Goal: Information Seeking & Learning: Check status

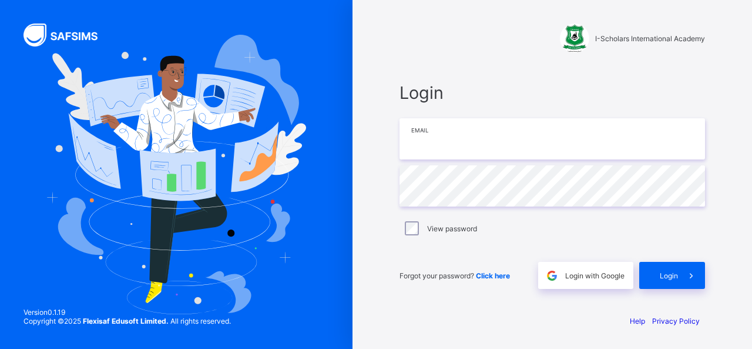
type input "**********"
click at [439, 263] on div "Forgot your password? Click here" at bounding box center [466, 275] width 133 height 27
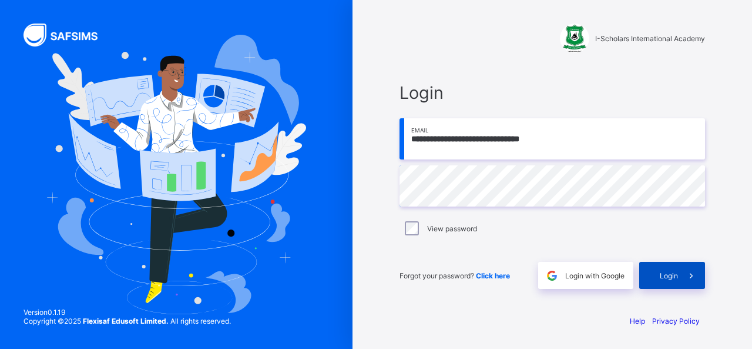
click at [681, 273] on span at bounding box center [691, 275] width 27 height 27
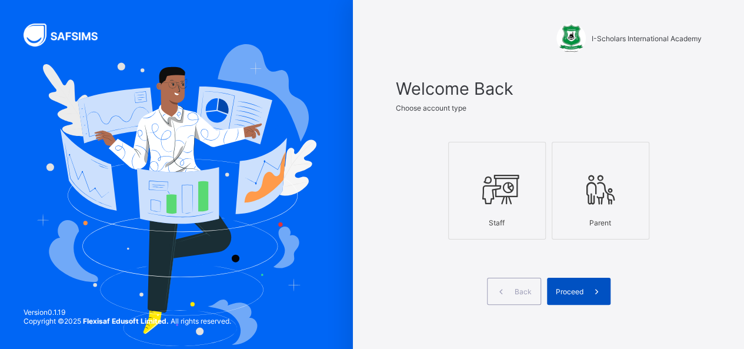
click at [577, 292] on span "Proceed" at bounding box center [570, 291] width 28 height 9
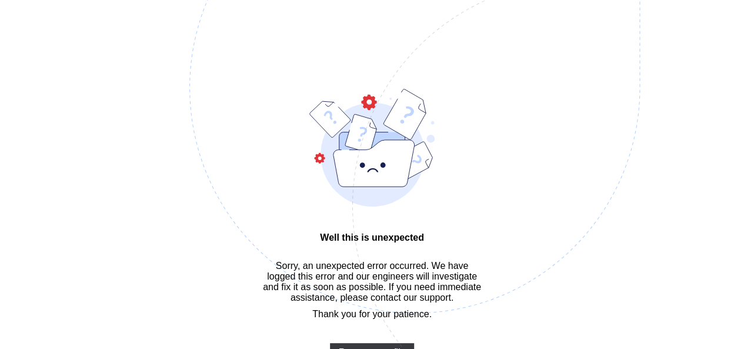
scroll to position [35, 0]
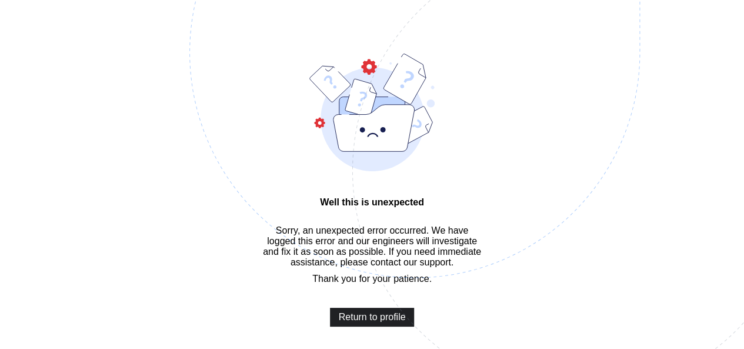
click at [370, 322] on span "Return to profile" at bounding box center [372, 317] width 67 height 11
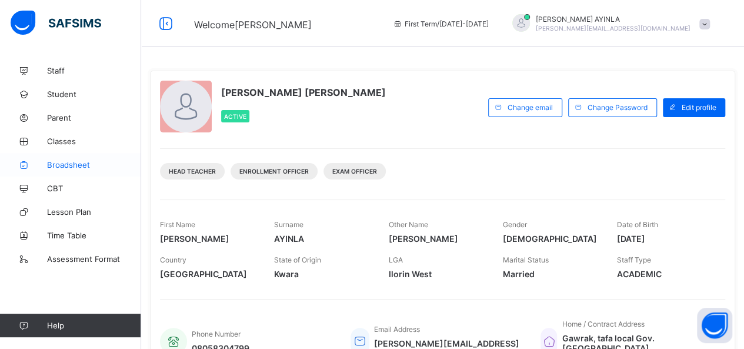
click at [85, 162] on span "Broadsheet" at bounding box center [94, 164] width 94 height 9
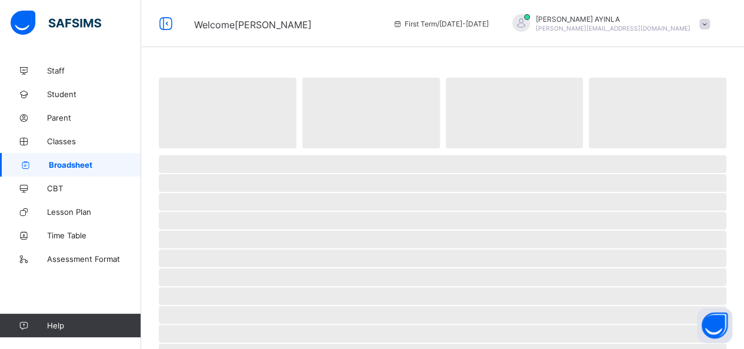
click at [85, 162] on span "Broadsheet" at bounding box center [95, 164] width 92 height 9
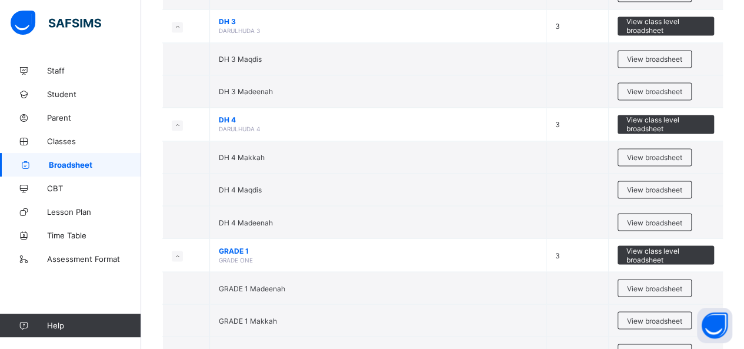
scroll to position [926, 0]
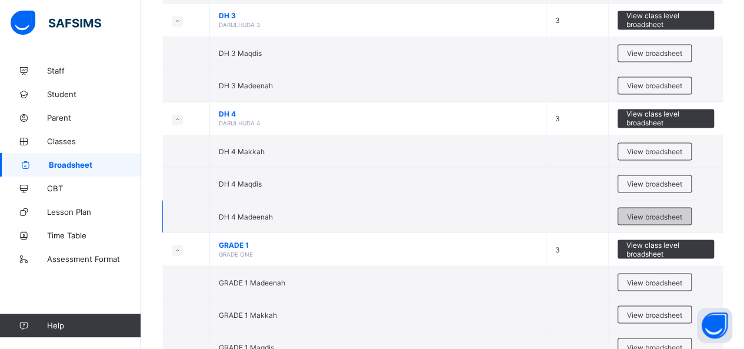
click at [664, 212] on span "View broadsheet" at bounding box center [654, 216] width 55 height 9
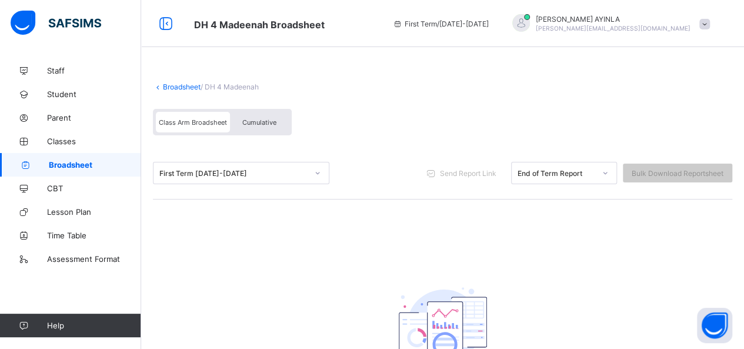
click at [261, 125] on div "Cumulative" at bounding box center [259, 122] width 59 height 21
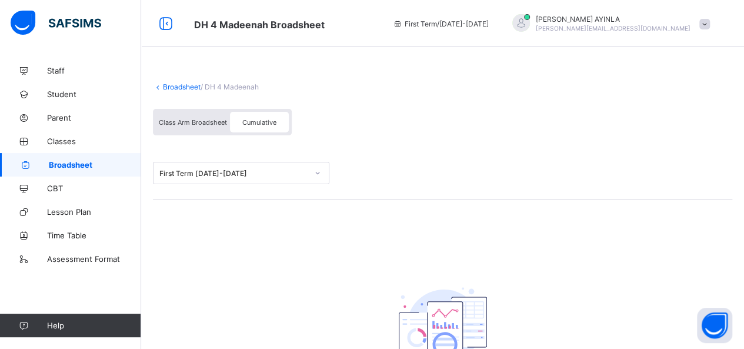
click at [261, 125] on div "Cumulative" at bounding box center [259, 122] width 59 height 21
click at [259, 120] on span "Cumulative" at bounding box center [259, 122] width 34 height 8
click at [104, 166] on span "Broadsheet" at bounding box center [95, 164] width 92 height 9
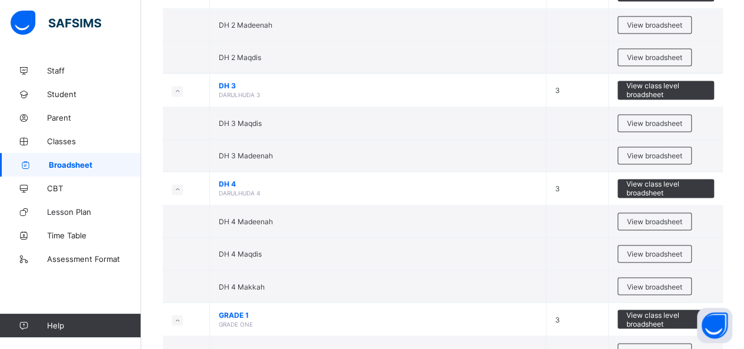
scroll to position [862, 0]
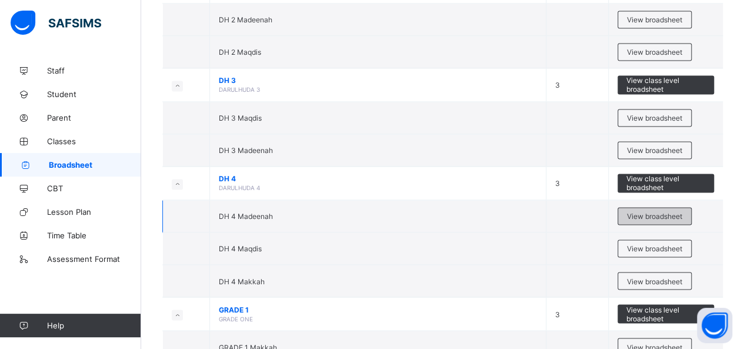
click at [655, 212] on span "View broadsheet" at bounding box center [654, 216] width 55 height 9
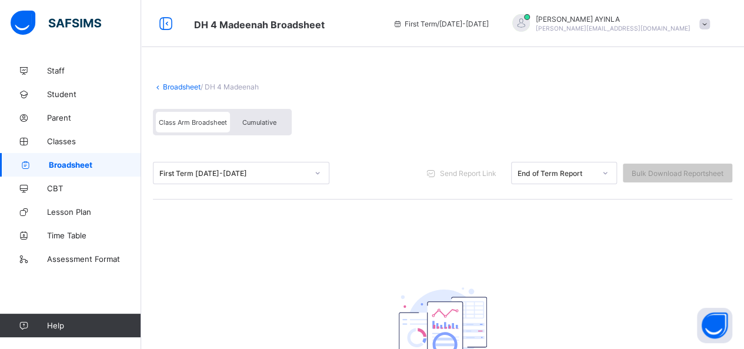
click at [263, 122] on span "Cumulative" at bounding box center [259, 122] width 34 height 8
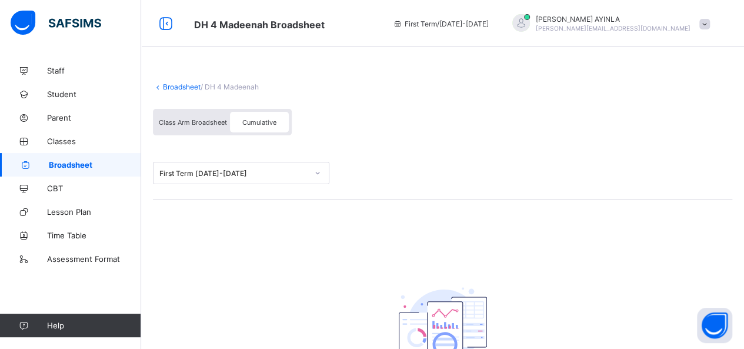
click at [263, 122] on span "Cumulative" at bounding box center [259, 122] width 34 height 8
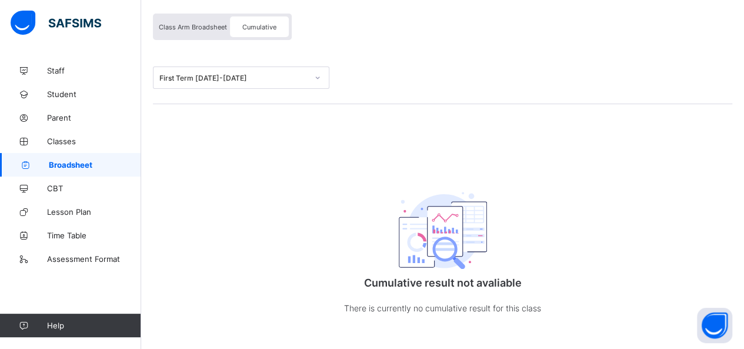
scroll to position [96, 0]
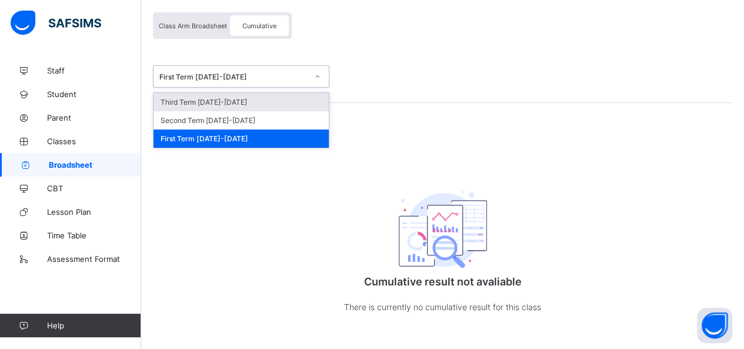
click at [319, 75] on icon at bounding box center [318, 76] width 4 height 2
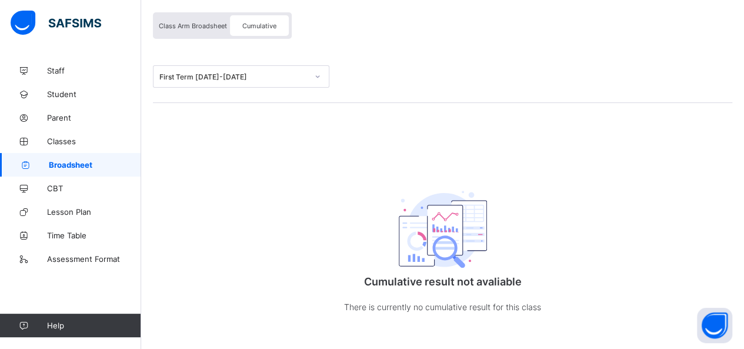
click at [87, 166] on span "Broadsheet" at bounding box center [95, 164] width 92 height 9
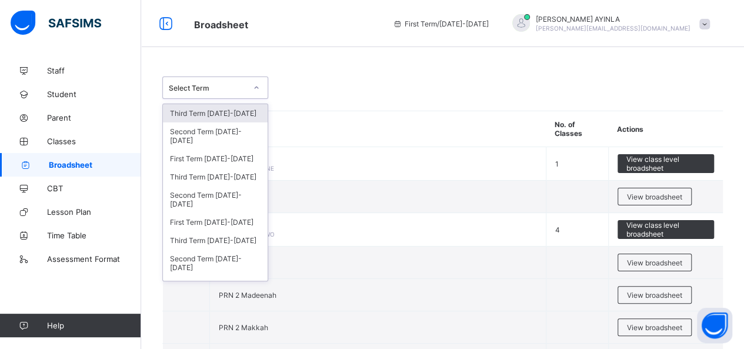
click at [260, 91] on div at bounding box center [256, 87] width 20 height 19
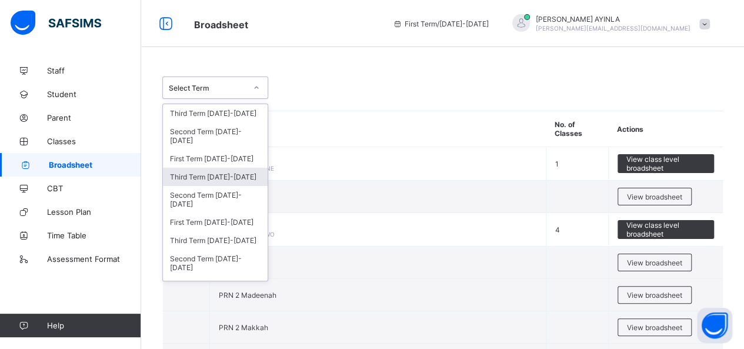
click at [227, 175] on div "Third Term [DATE]-[DATE]" at bounding box center [215, 177] width 105 height 18
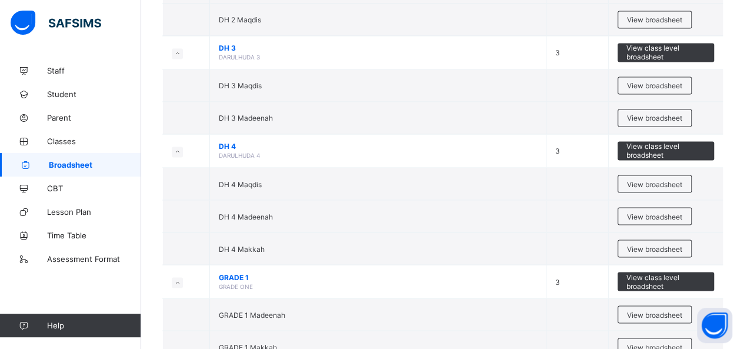
scroll to position [951, 0]
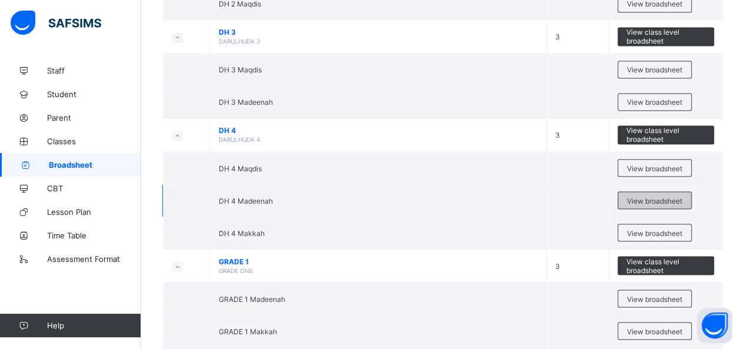
click at [657, 196] on span "View broadsheet" at bounding box center [654, 200] width 55 height 9
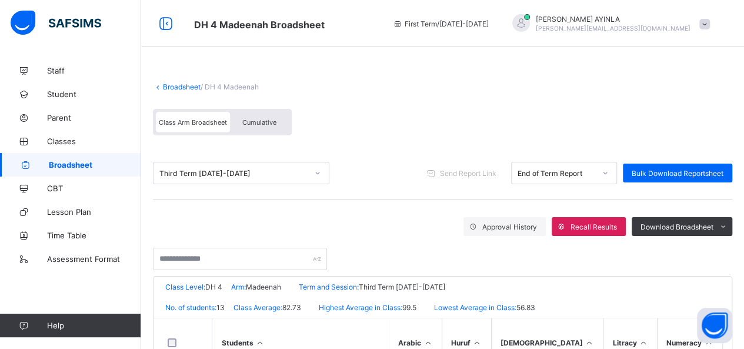
click at [265, 116] on div "Cumulative" at bounding box center [259, 122] width 59 height 21
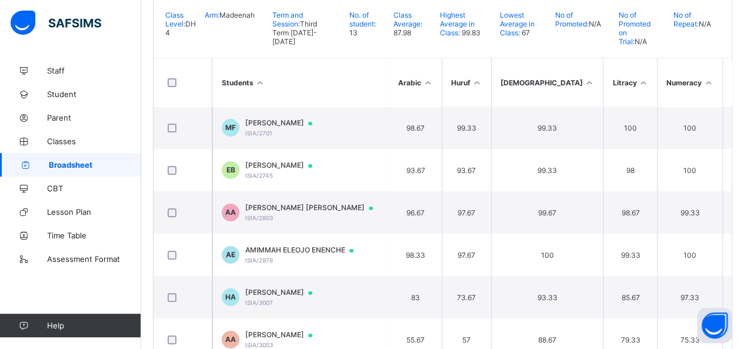
scroll to position [273, 0]
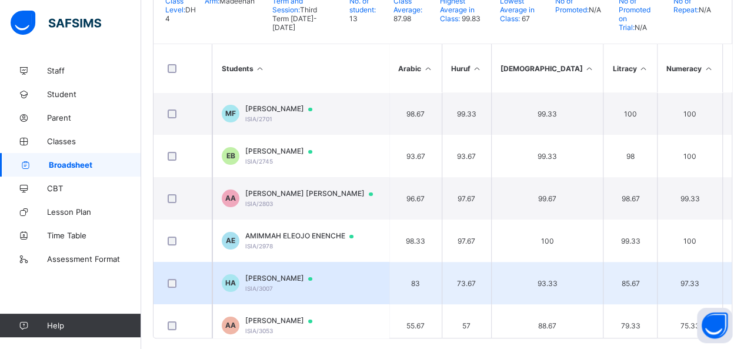
click at [323, 273] on span "[PERSON_NAME]" at bounding box center [284, 277] width 78 height 9
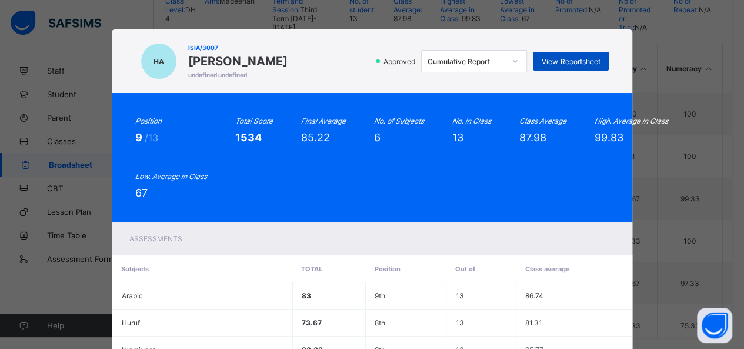
click at [563, 57] on span "View Reportsheet" at bounding box center [570, 61] width 58 height 9
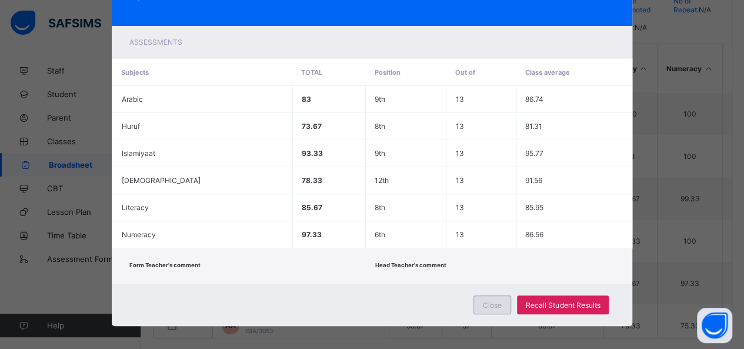
click at [490, 301] on span "Close" at bounding box center [492, 304] width 19 height 9
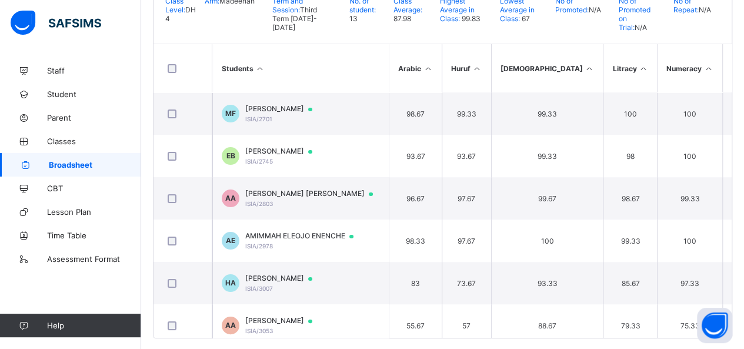
click at [87, 160] on span "Broadsheet" at bounding box center [95, 164] width 92 height 9
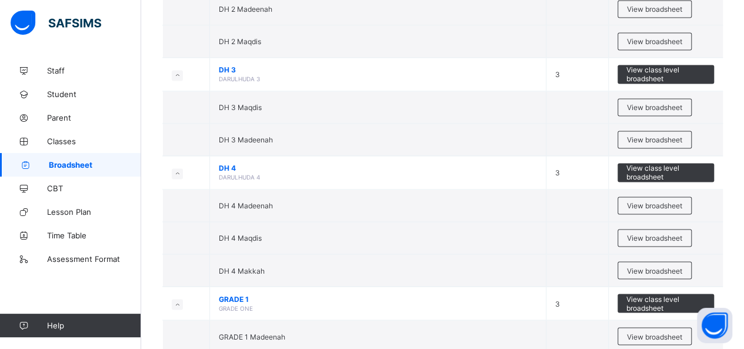
scroll to position [878, 0]
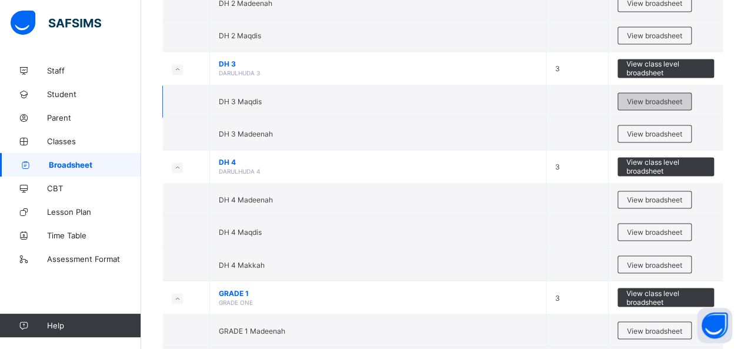
click at [665, 97] on span "View broadsheet" at bounding box center [654, 101] width 55 height 9
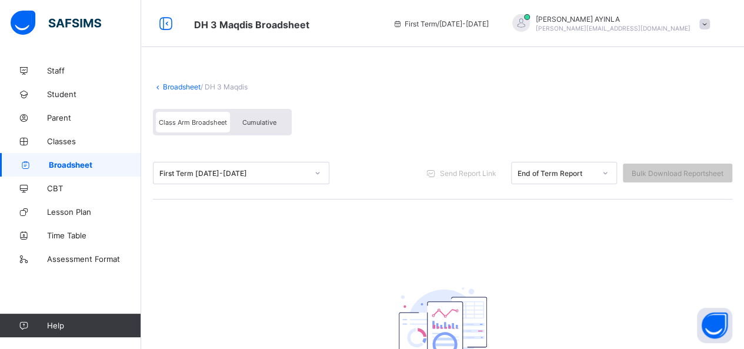
click at [252, 128] on div "Cumulative" at bounding box center [259, 122] width 59 height 21
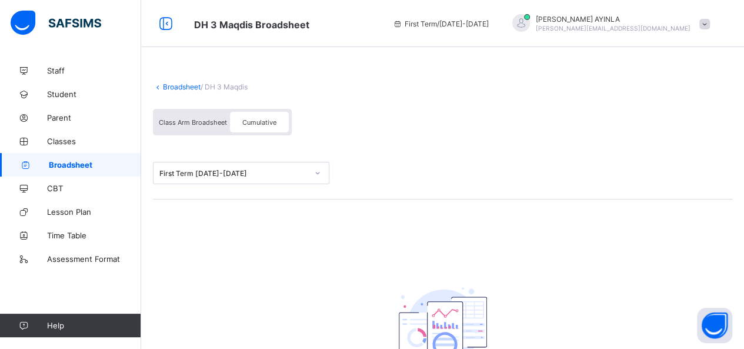
click at [252, 128] on div "Cumulative" at bounding box center [259, 122] width 59 height 21
click at [92, 165] on span "Broadsheet" at bounding box center [95, 164] width 92 height 9
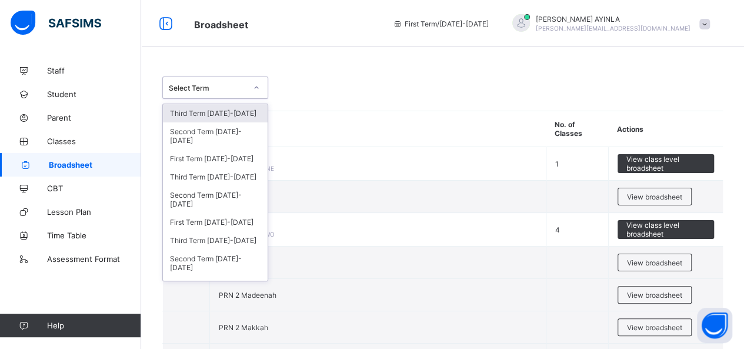
click at [257, 90] on icon at bounding box center [256, 88] width 7 height 12
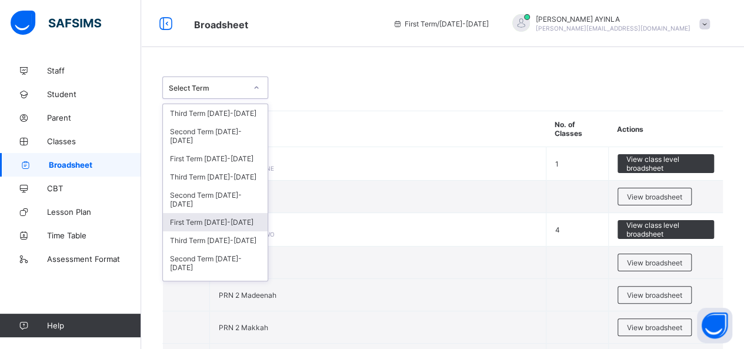
click at [226, 216] on div "First Term [DATE]-[DATE]" at bounding box center [215, 222] width 105 height 18
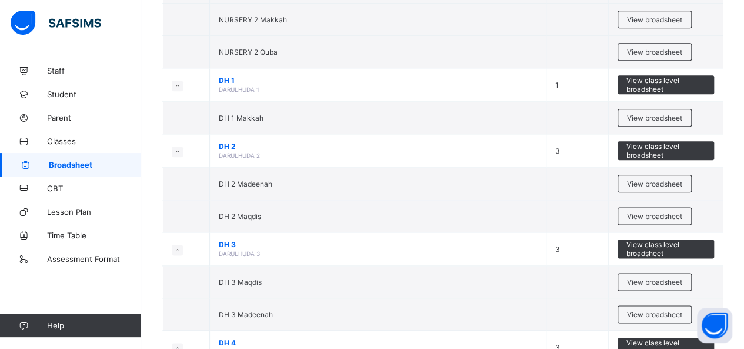
scroll to position [631, 0]
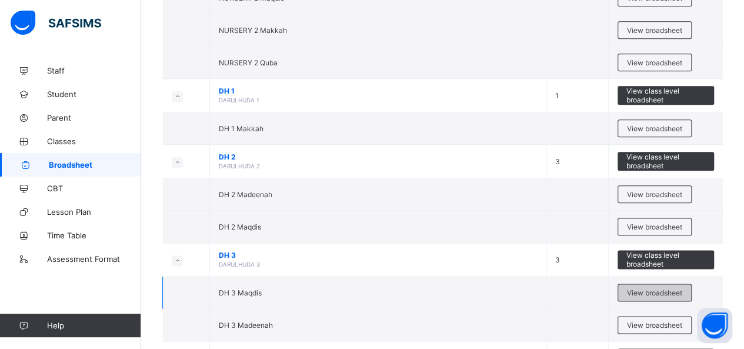
click at [674, 288] on span "View broadsheet" at bounding box center [654, 292] width 55 height 9
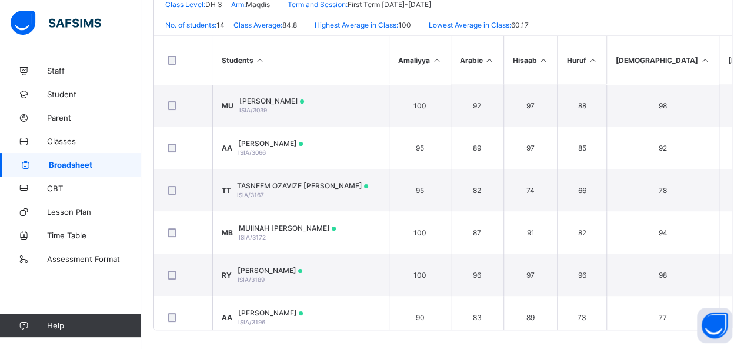
scroll to position [283, 0]
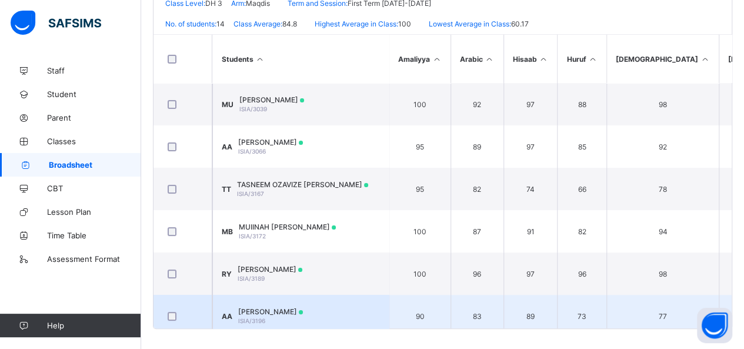
click at [303, 307] on span "[PERSON_NAME]" at bounding box center [270, 311] width 65 height 9
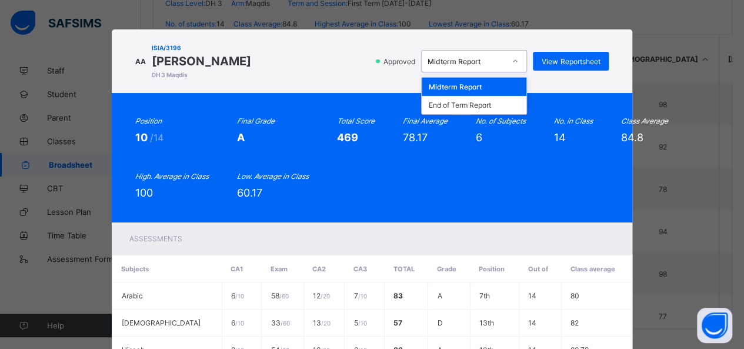
click at [516, 65] on icon at bounding box center [514, 61] width 7 height 12
click at [497, 103] on div "End of Term Report" at bounding box center [473, 105] width 105 height 18
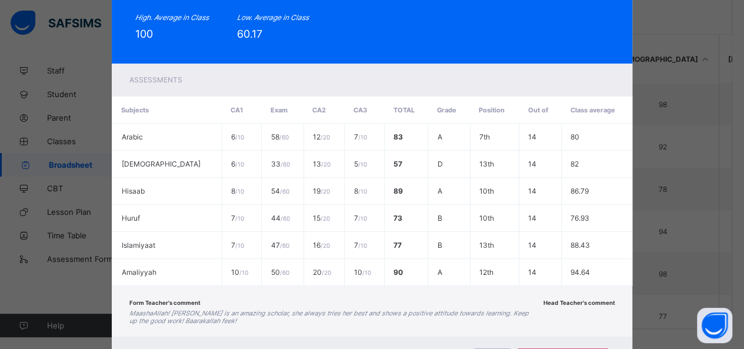
scroll to position [174, 0]
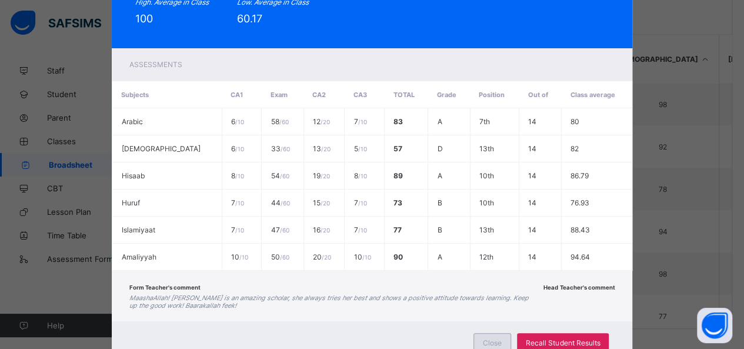
click at [488, 338] on span "Close" at bounding box center [492, 342] width 19 height 9
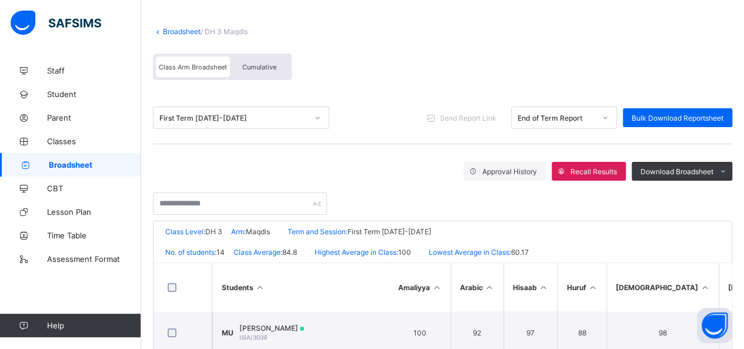
scroll to position [29, 0]
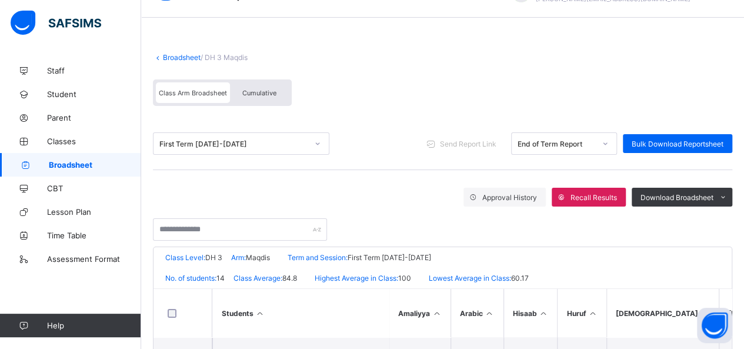
click at [263, 92] on span "Cumulative" at bounding box center [259, 93] width 34 height 8
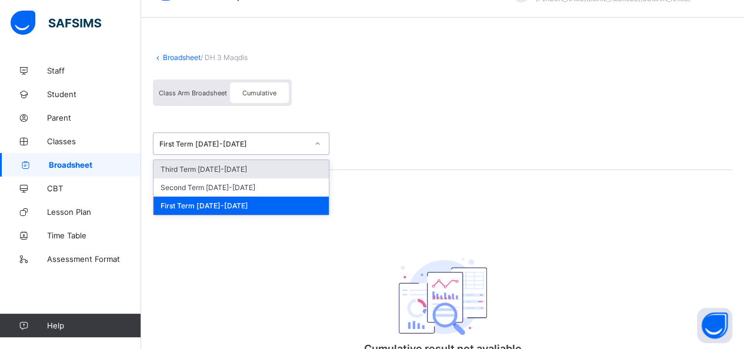
click at [320, 141] on icon at bounding box center [317, 144] width 7 height 12
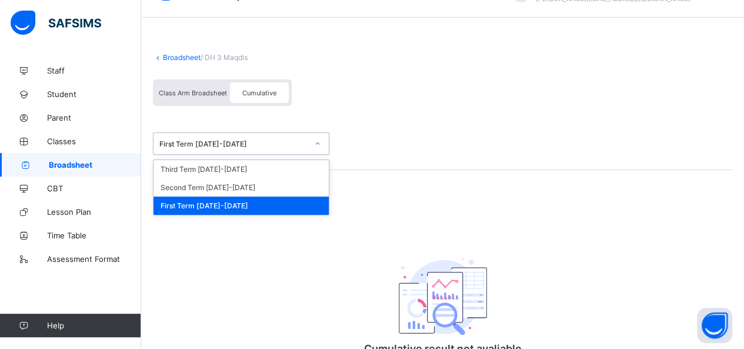
click at [273, 204] on div "First Term [DATE]-[DATE]" at bounding box center [240, 205] width 175 height 18
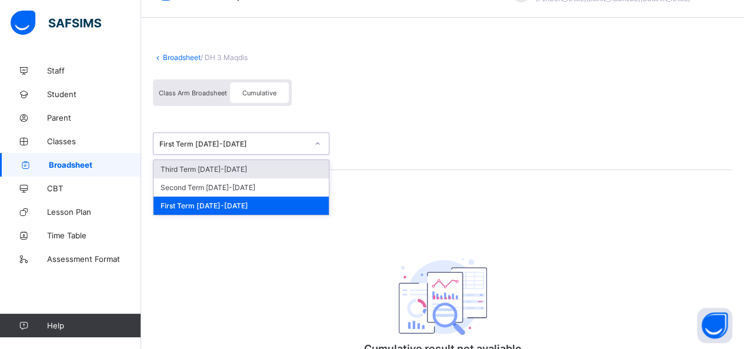
click at [319, 143] on icon at bounding box center [317, 144] width 7 height 12
click at [273, 166] on div "Third Term [DATE]-[DATE]" at bounding box center [240, 169] width 175 height 18
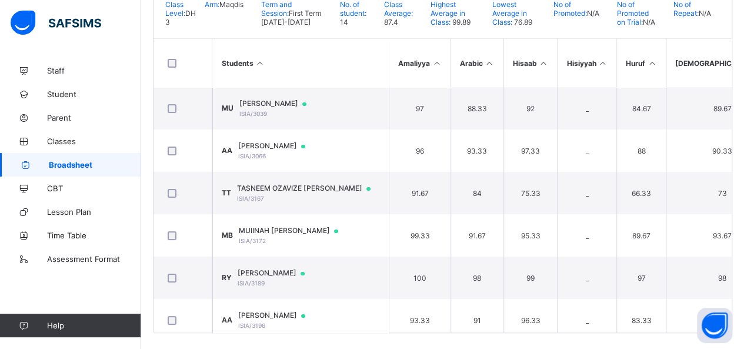
scroll to position [273, 0]
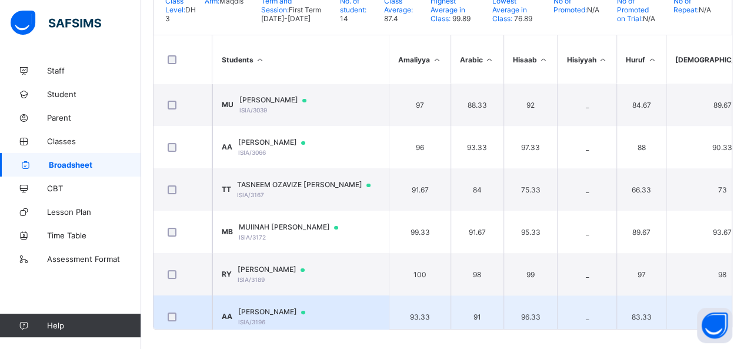
click at [300, 316] on div "[PERSON_NAME] [PERSON_NAME]/3196" at bounding box center [277, 316] width 78 height 18
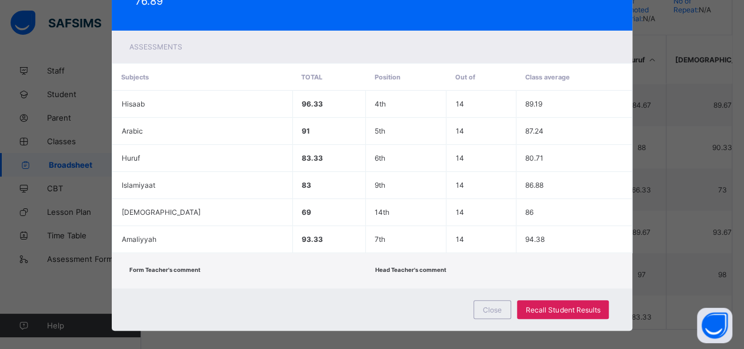
scroll to position [0, 0]
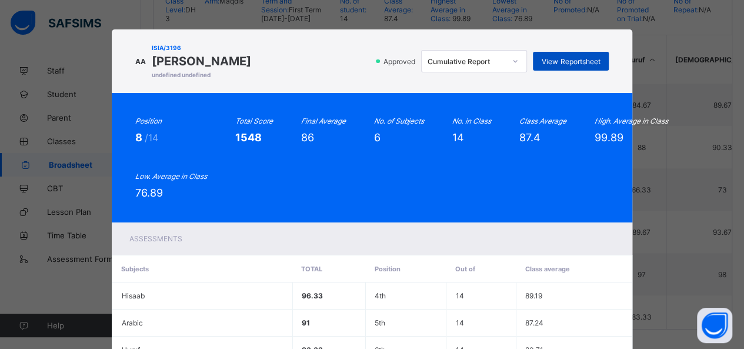
click at [573, 60] on span "View Reportsheet" at bounding box center [570, 61] width 58 height 9
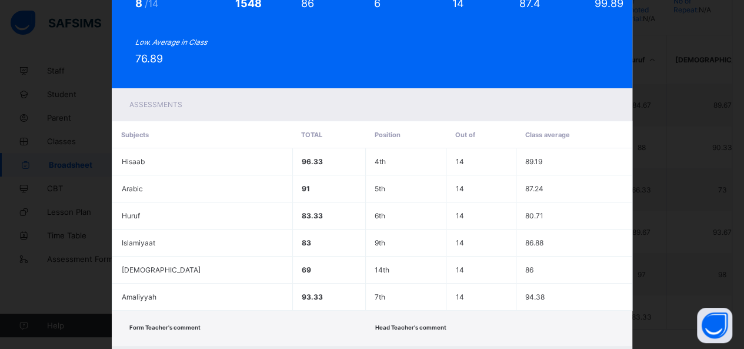
scroll to position [196, 0]
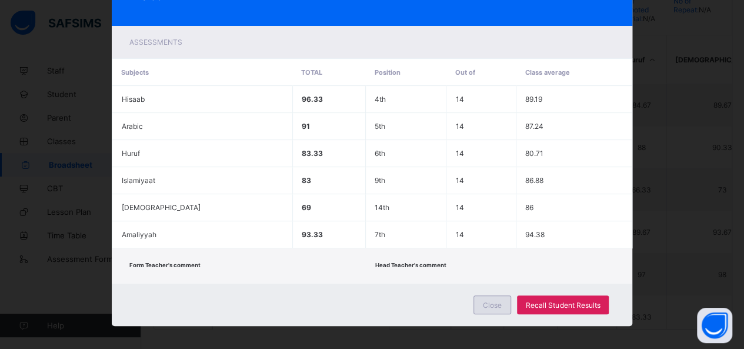
click at [497, 304] on div "Close" at bounding box center [492, 304] width 38 height 19
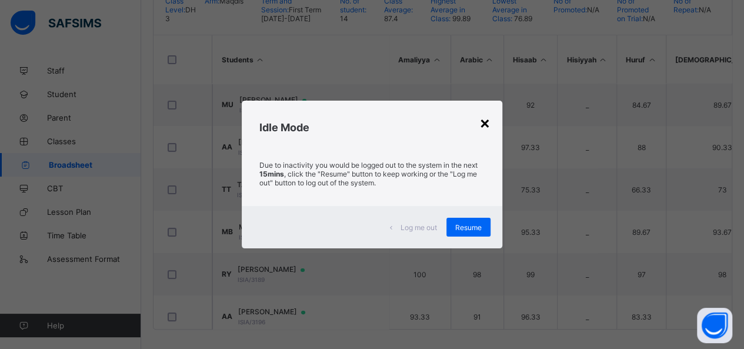
click at [486, 127] on div "×" at bounding box center [484, 122] width 11 height 20
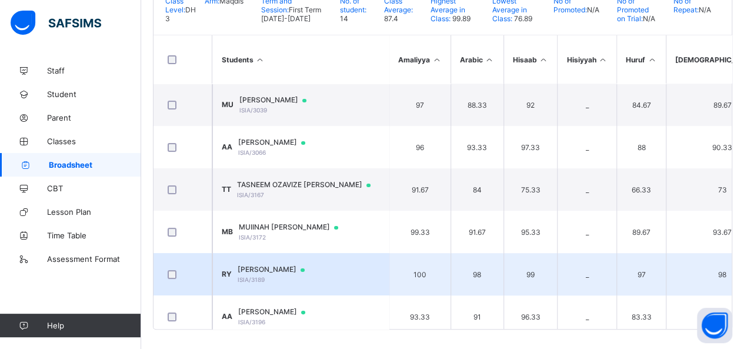
drag, startPoint x: 556, startPoint y: 213, endPoint x: 578, endPoint y: 277, distance: 68.1
click at [578, 277] on td "_" at bounding box center [586, 274] width 59 height 42
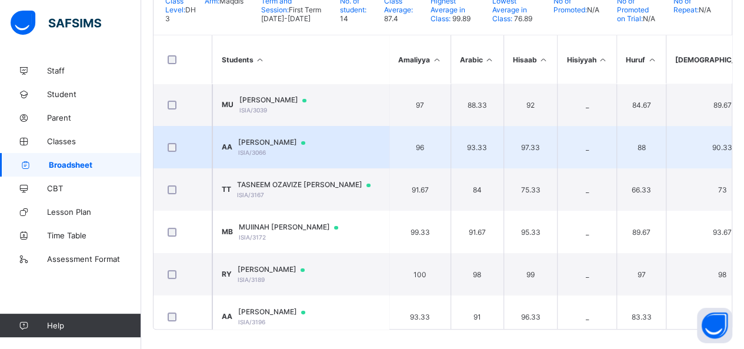
click at [216, 135] on td "AA [PERSON_NAME] ISIA/3066" at bounding box center [300, 147] width 176 height 42
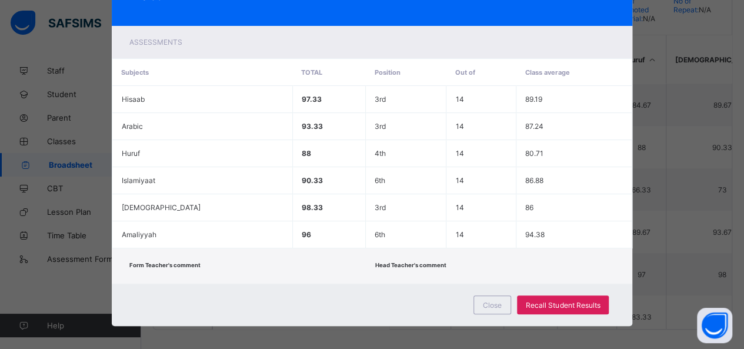
click at [41, 69] on div "AA ISIA/3066 [PERSON_NAME] undefined undefined Approved Cumulative Report View …" at bounding box center [372, 174] width 744 height 349
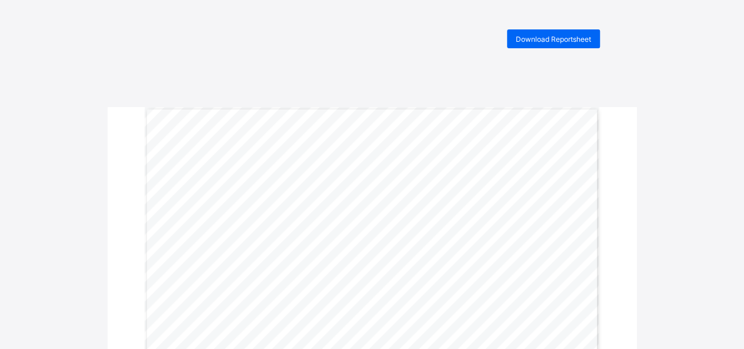
click at [434, 247] on span "April 2025" at bounding box center [423, 248] width 22 height 6
drag, startPoint x: 437, startPoint y: 247, endPoint x: 404, endPoint y: 247, distance: 33.5
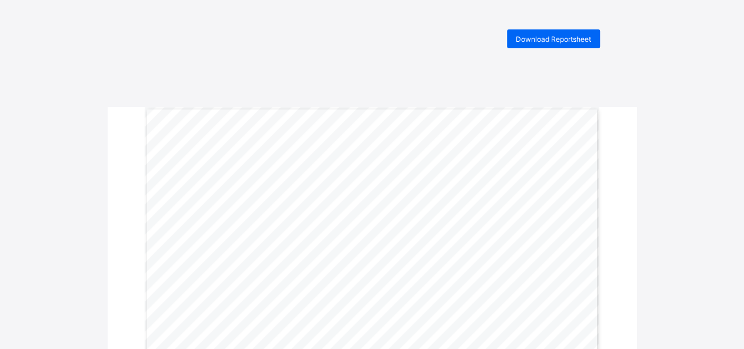
drag, startPoint x: 751, startPoint y: 0, endPoint x: 457, endPoint y: 21, distance: 295.2
drag, startPoint x: 723, startPoint y: 2, endPoint x: 439, endPoint y: 75, distance: 293.1
click at [564, 265] on span "Grade" at bounding box center [569, 267] width 21 height 6
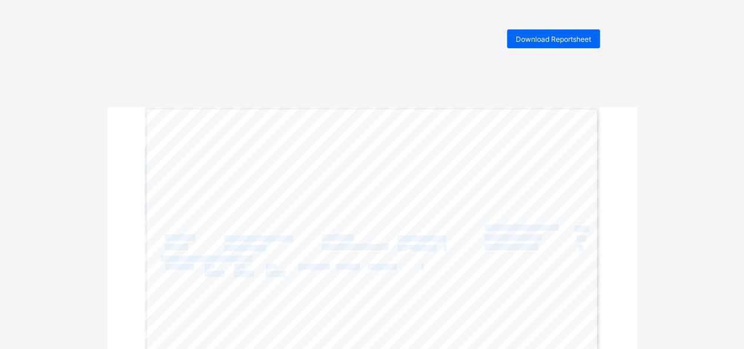
drag, startPoint x: 730, startPoint y: 0, endPoint x: 488, endPoint y: 226, distance: 330.6
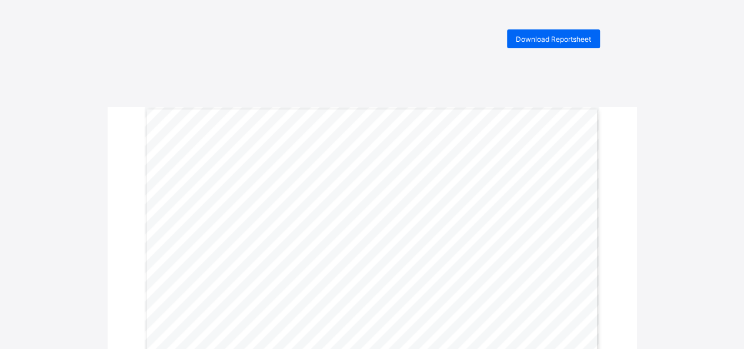
drag, startPoint x: 562, startPoint y: 74, endPoint x: 677, endPoint y: 30, distance: 123.4
